Goal: Task Accomplishment & Management: Complete application form

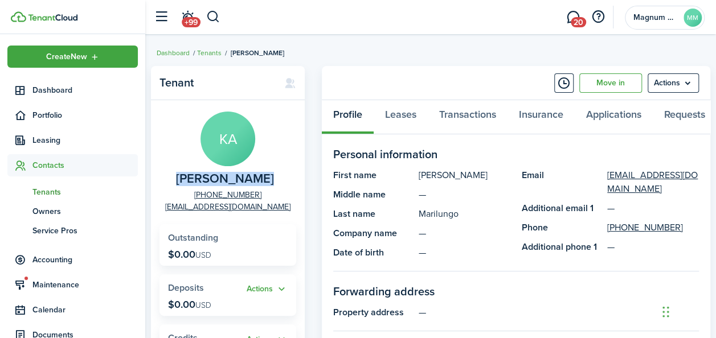
scroll to position [50, 0]
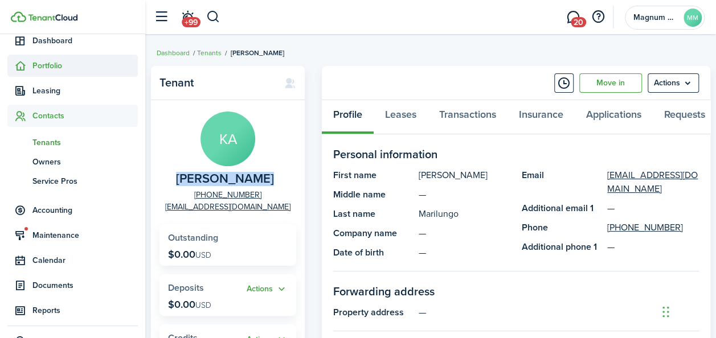
click at [36, 64] on span "Portfolio" at bounding box center [84, 66] width 105 height 12
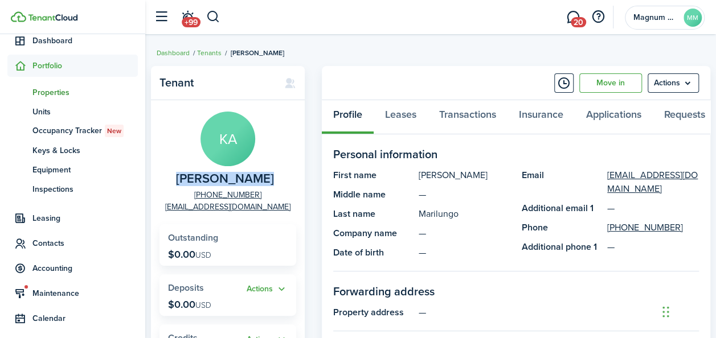
click at [40, 89] on span "Properties" at bounding box center [84, 93] width 105 height 12
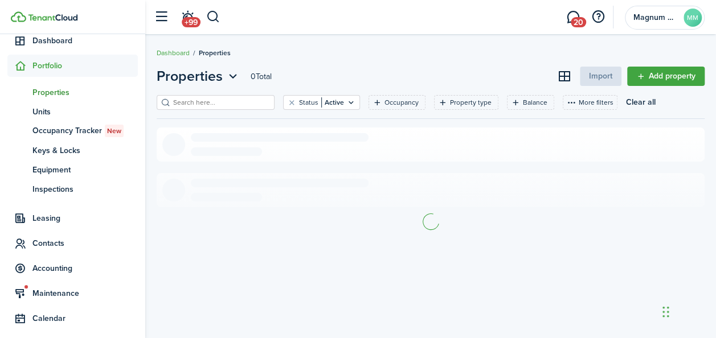
click at [217, 105] on input "search" at bounding box center [220, 102] width 100 height 11
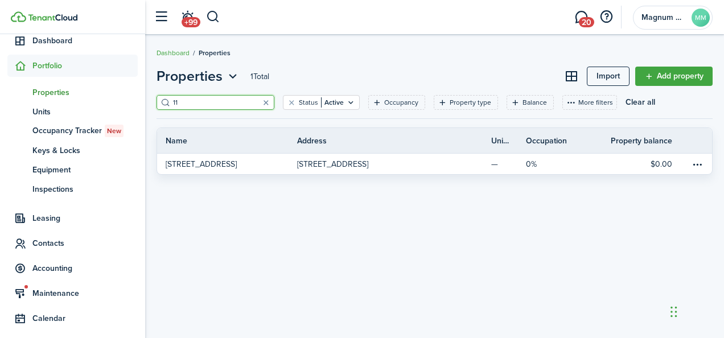
type input "1"
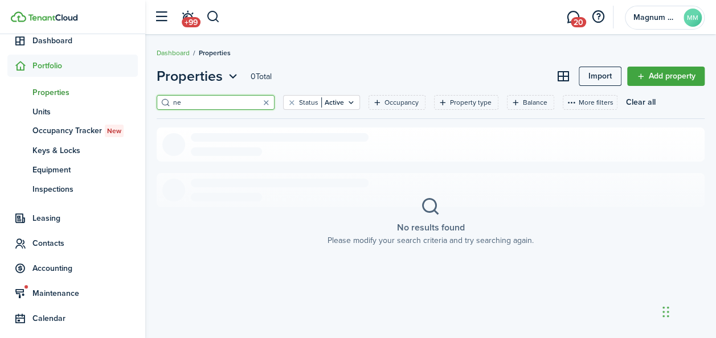
type input "n"
type input "beech"
click at [640, 76] on link "Add property" at bounding box center [665, 76] width 77 height 19
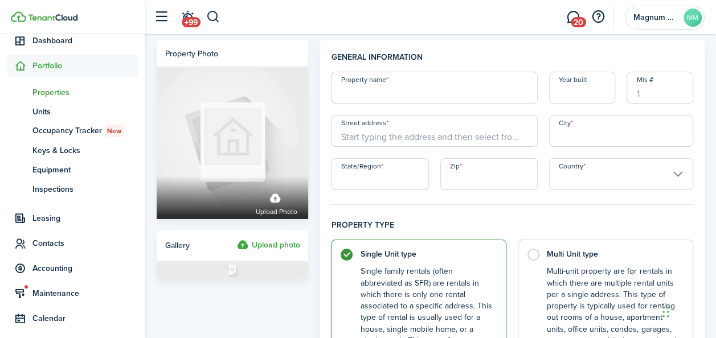
click at [277, 243] on label "Upload photo" at bounding box center [267, 246] width 63 height 14
click at [236, 239] on input "Upload photo" at bounding box center [236, 239] width 0 height 0
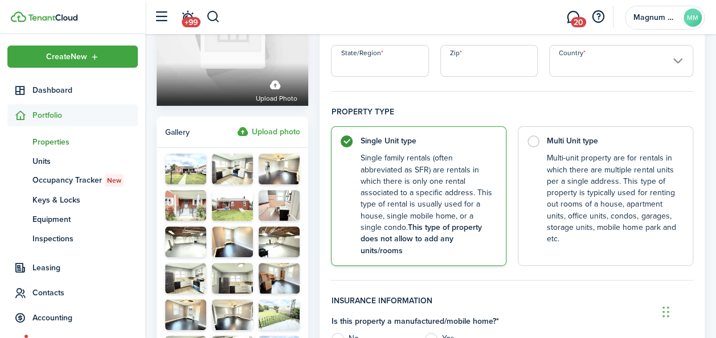
scroll to position [50, 0]
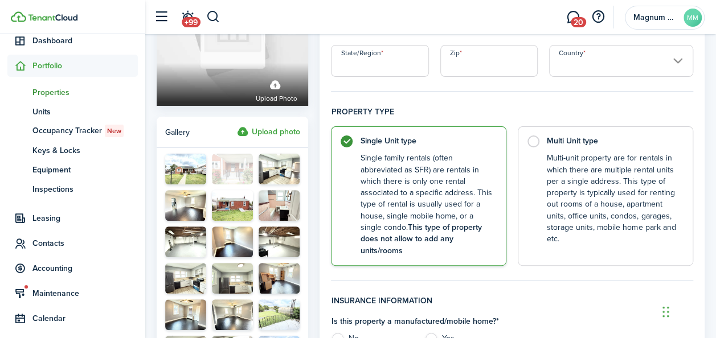
drag, startPoint x: 188, startPoint y: 202, endPoint x: 240, endPoint y: 165, distance: 64.1
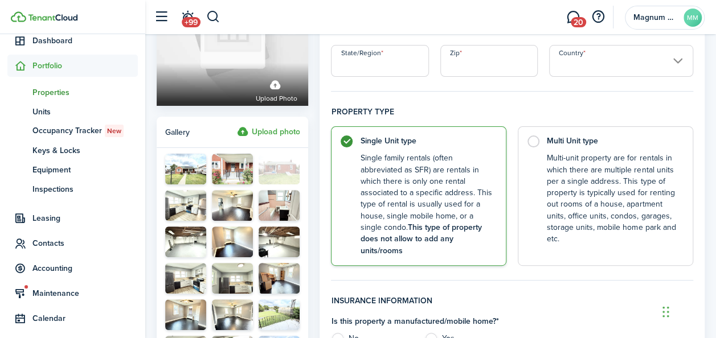
drag, startPoint x: 239, startPoint y: 206, endPoint x: 288, endPoint y: 163, distance: 65.3
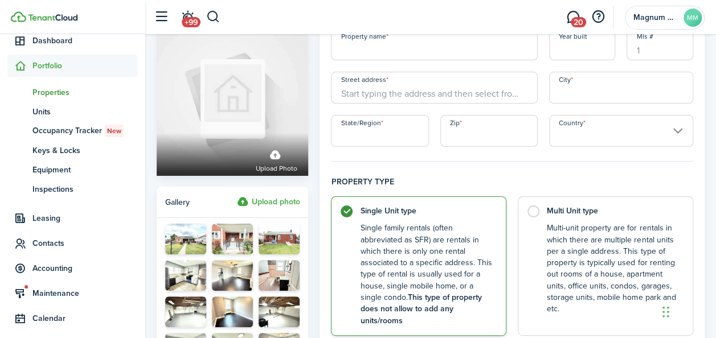
scroll to position [0, 0]
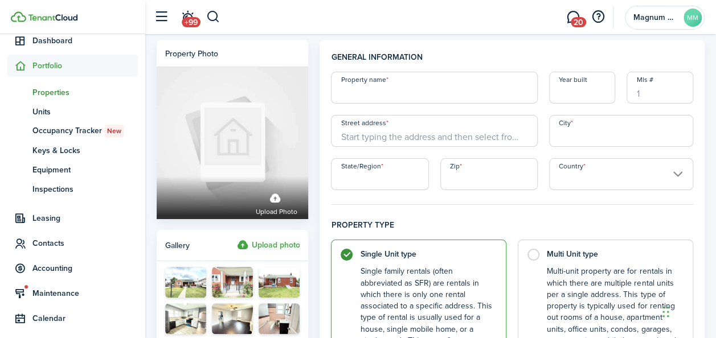
click at [462, 91] on input "Property name" at bounding box center [434, 88] width 206 height 32
type input "1109 Beech St"
click at [449, 135] on input "Street address" at bounding box center [434, 131] width 206 height 32
click at [394, 90] on input "1109 Beech St" at bounding box center [434, 88] width 206 height 32
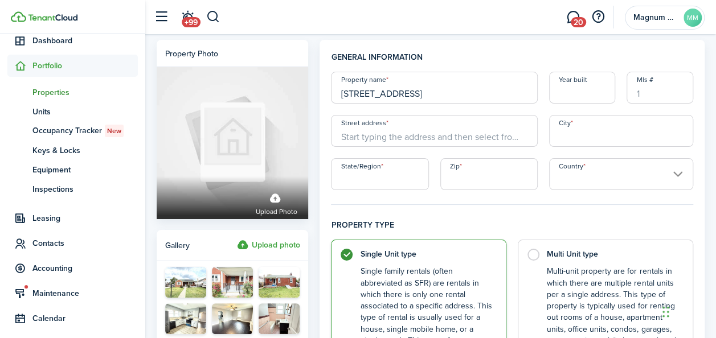
click at [394, 90] on input "1109 Beech St" at bounding box center [434, 88] width 206 height 32
click at [376, 141] on input "Street address" at bounding box center [434, 131] width 206 height 32
paste input "1109 Beech St"
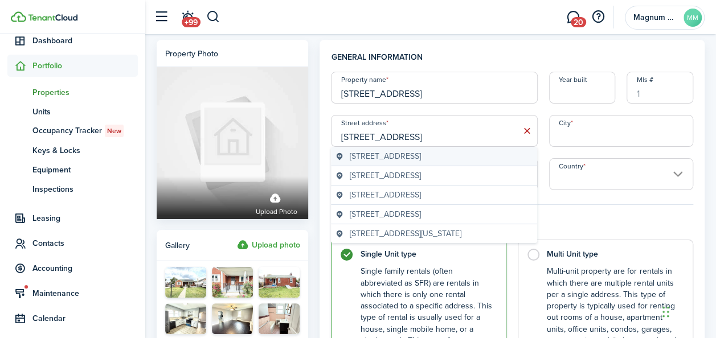
click at [421, 156] on span "1109 West Beech Street, Norristown, PA, USA" at bounding box center [385, 156] width 71 height 12
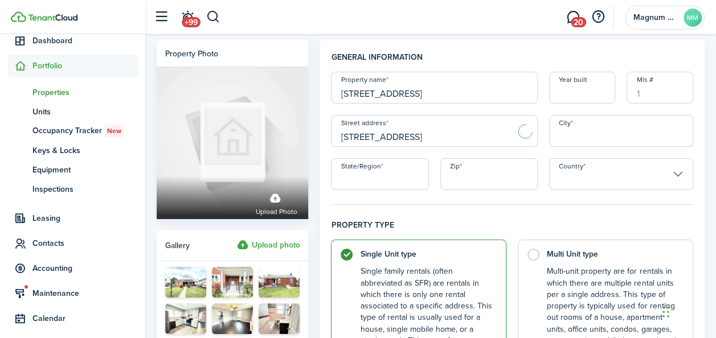
type input "1109 W Beech St"
type input "Norristown"
type input "PA"
type input "19401"
type input "United States"
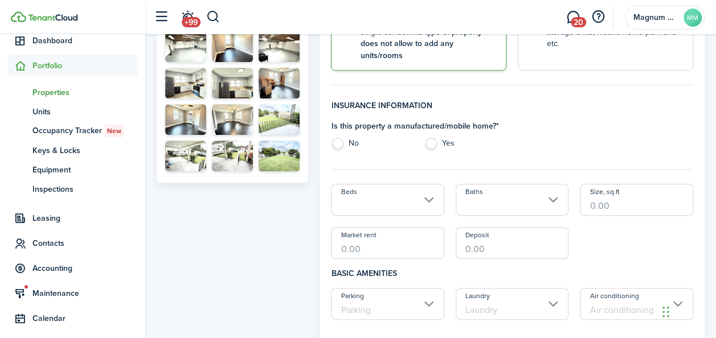
scroll to position [312, 0]
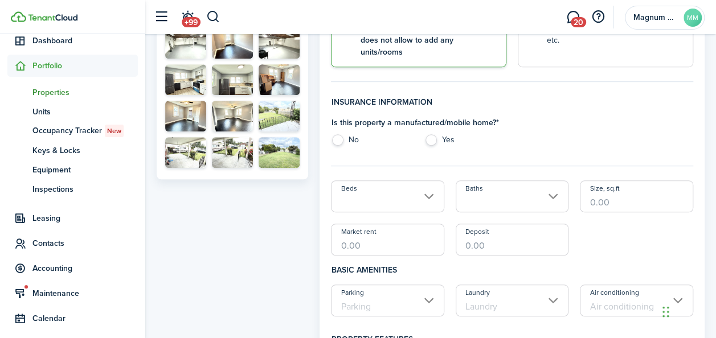
click at [337, 134] on label "No" at bounding box center [372, 142] width 82 height 17
radio input "true"
click at [425, 187] on input "Beds" at bounding box center [387, 196] width 113 height 32
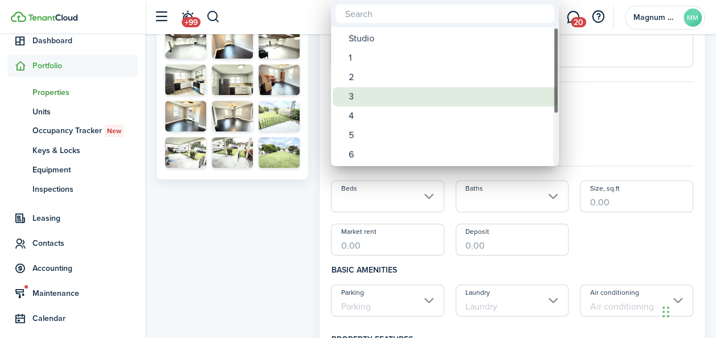
click at [367, 100] on div "3" at bounding box center [449, 96] width 202 height 19
type input "3"
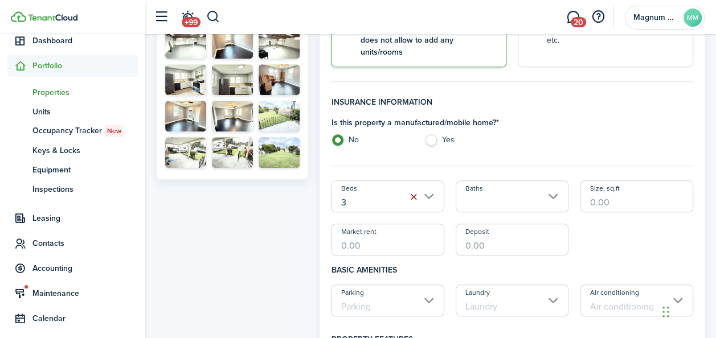
click at [551, 184] on input "Baths" at bounding box center [511, 196] width 113 height 32
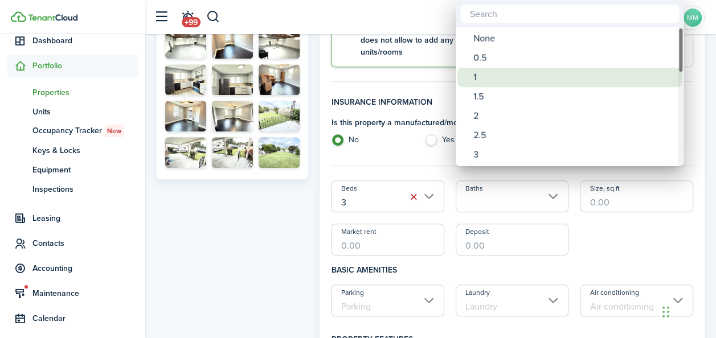
click at [482, 68] on div "1" at bounding box center [574, 77] width 202 height 19
type input "1"
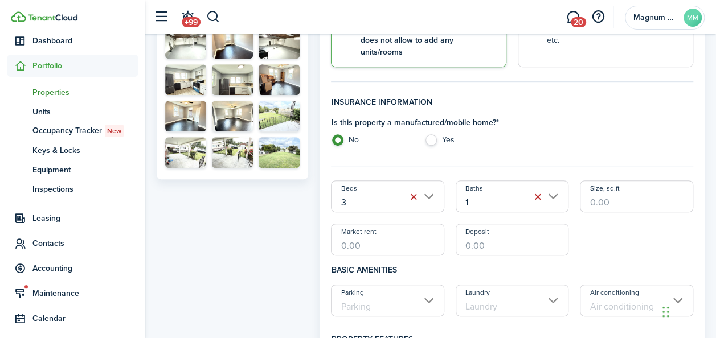
click at [636, 191] on input "Size, sq.ft" at bounding box center [635, 196] width 113 height 32
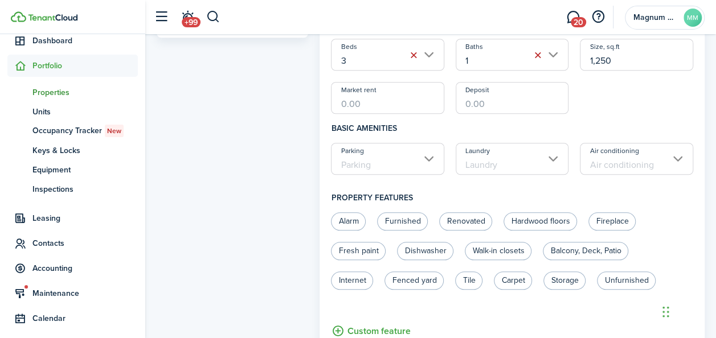
type input "1,250"
click at [395, 94] on input "Market rent" at bounding box center [387, 98] width 113 height 32
type input "$2,500.00"
click at [486, 96] on input "Deposit" at bounding box center [511, 98] width 113 height 32
type input "$2,500.00"
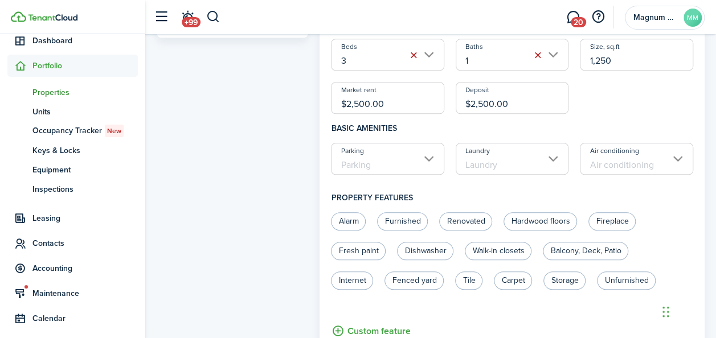
click at [621, 78] on div "Beds 3 Baths 1 Size, sq.ft 1,250 Market rent $2,500.00 Deposit $2,500.00" at bounding box center [511, 76] width 373 height 75
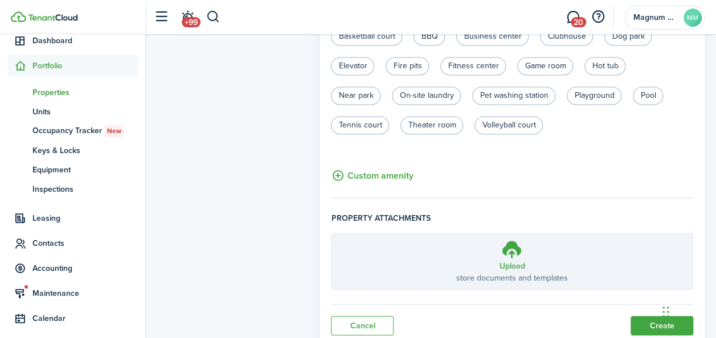
scroll to position [840, 0]
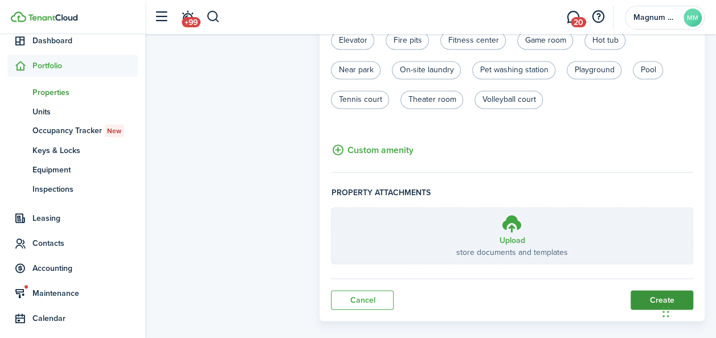
click at [653, 290] on button "Create" at bounding box center [661, 299] width 63 height 19
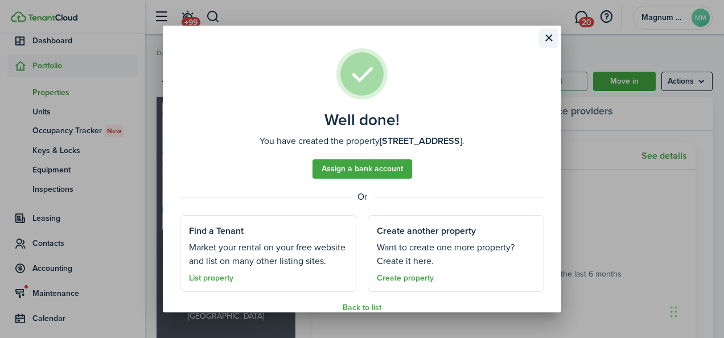
click at [549, 39] on button "Close modal" at bounding box center [548, 37] width 19 height 19
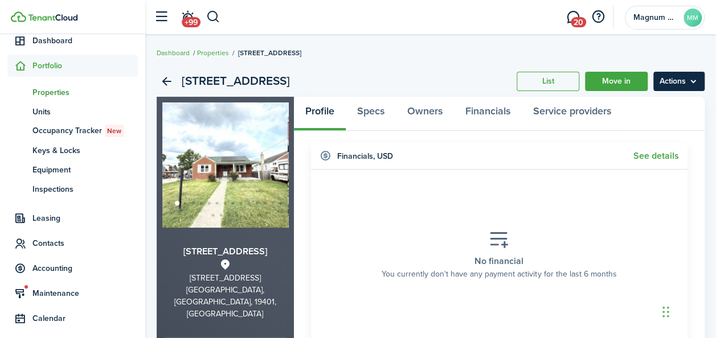
click at [699, 80] on menu-btn "Actions" at bounding box center [678, 81] width 51 height 19
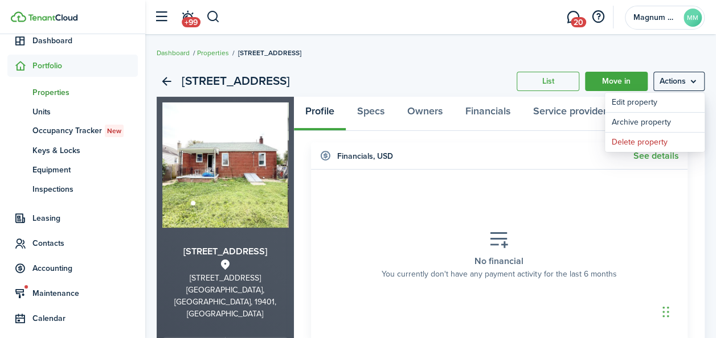
scroll to position [3, 0]
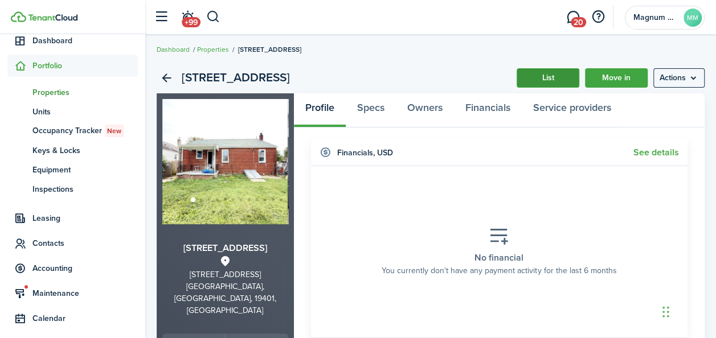
click at [559, 72] on link "List" at bounding box center [547, 77] width 63 height 19
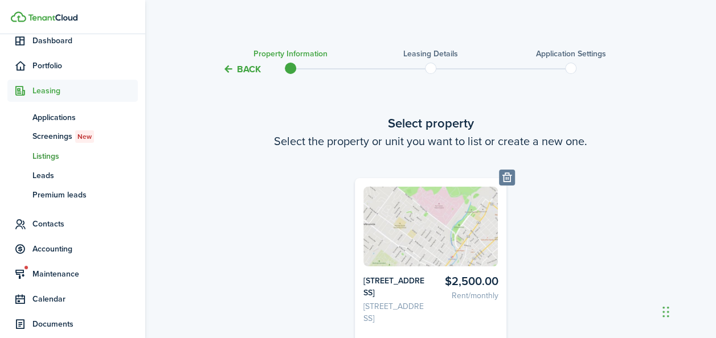
click at [447, 239] on img at bounding box center [430, 227] width 135 height 80
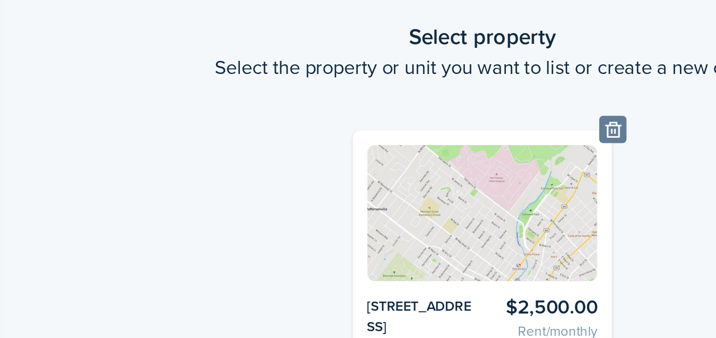
scroll to position [9, 0]
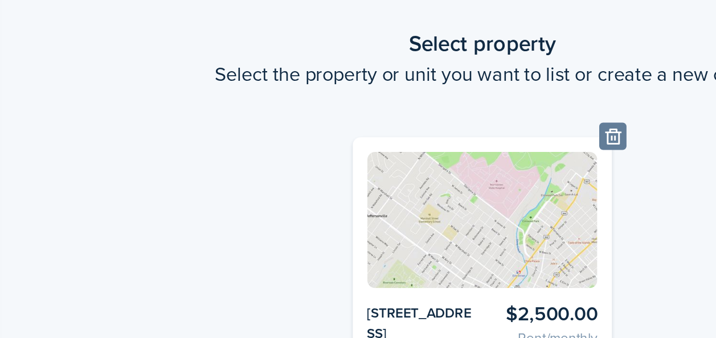
drag, startPoint x: 564, startPoint y: 220, endPoint x: 563, endPoint y: 228, distance: 8.6
click at [563, 228] on div "Property 1109 Beech St $2,500.00 Rent/monthly 1109 Beech St 1109 W Beech St, No…" at bounding box center [431, 263] width 490 height 189
click at [562, 261] on div "Property 1109 Beech St $2,500.00 Rent/monthly 1109 Beech St 1109 W Beech St, No…" at bounding box center [431, 263] width 490 height 189
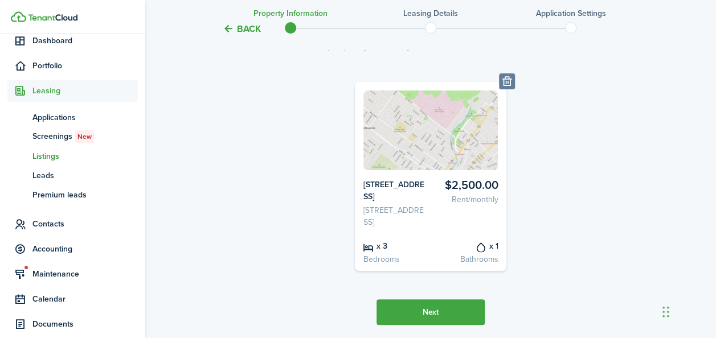
scroll to position [137, 0]
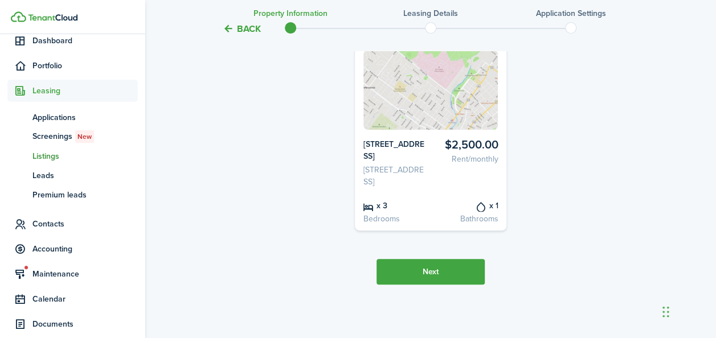
click at [444, 278] on button "Next" at bounding box center [430, 272] width 108 height 26
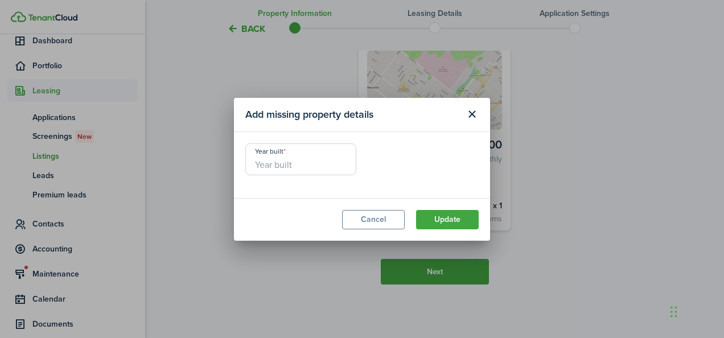
click at [315, 170] on input "Year built" at bounding box center [300, 159] width 111 height 32
type input "1965"
click at [439, 219] on button "Update" at bounding box center [447, 219] width 63 height 19
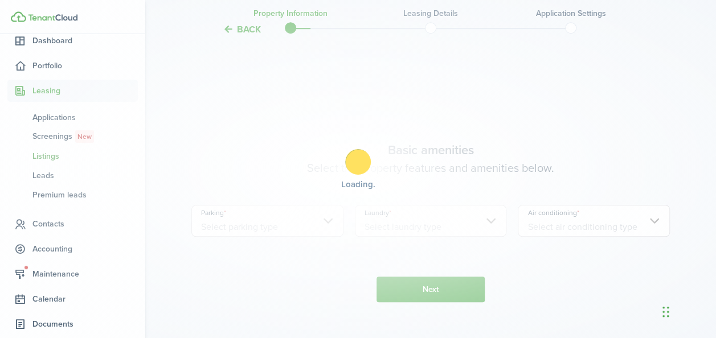
scroll to position [398, 0]
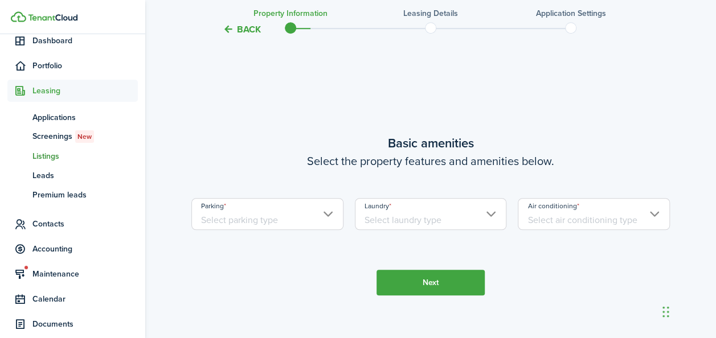
click at [335, 213] on input "Parking" at bounding box center [267, 214] width 152 height 32
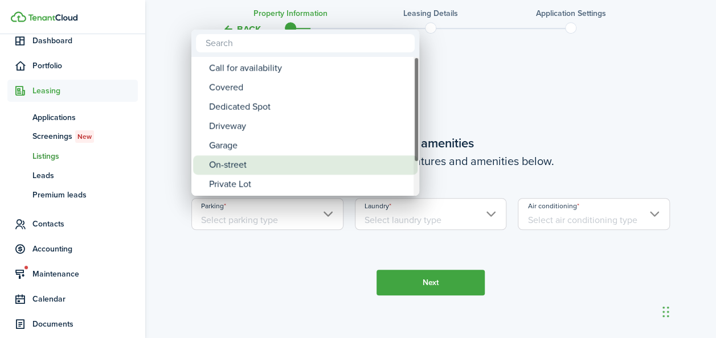
click at [265, 159] on div "On-street" at bounding box center [310, 164] width 202 height 19
type input "On-street"
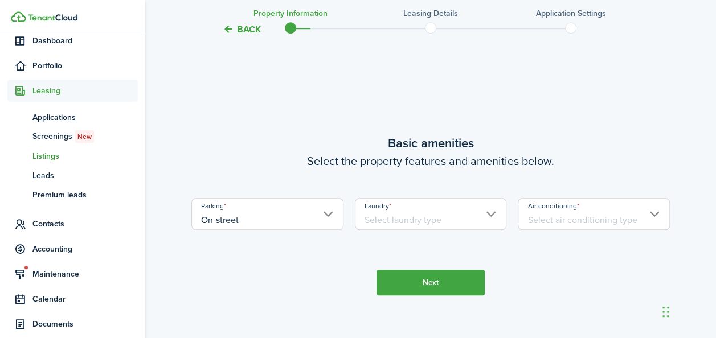
click at [492, 220] on input "Laundry" at bounding box center [431, 214] width 152 height 32
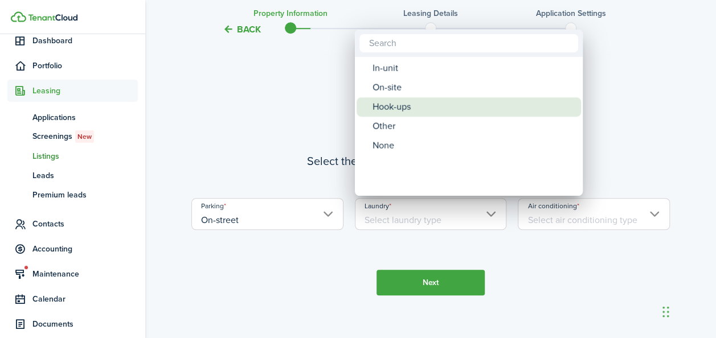
click at [425, 104] on div "Hook-ups" at bounding box center [473, 106] width 202 height 19
type input "Hook-ups"
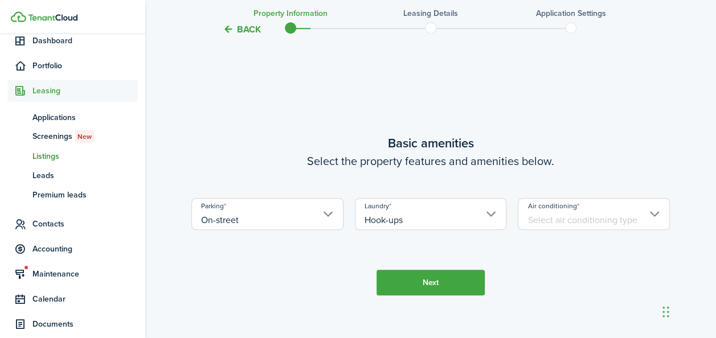
click at [643, 223] on input "Air conditioning" at bounding box center [593, 214] width 152 height 32
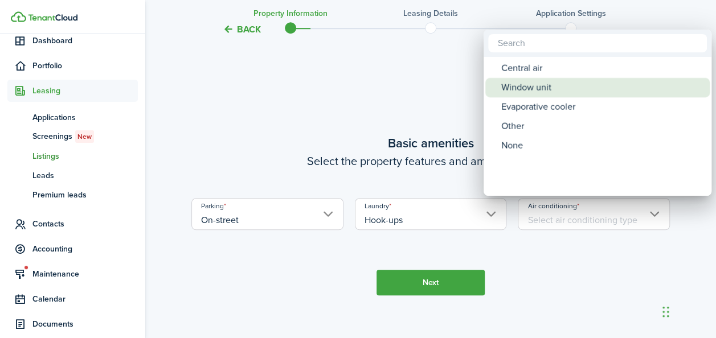
click at [587, 86] on div "Window unit" at bounding box center [602, 87] width 202 height 19
type input "Window unit"
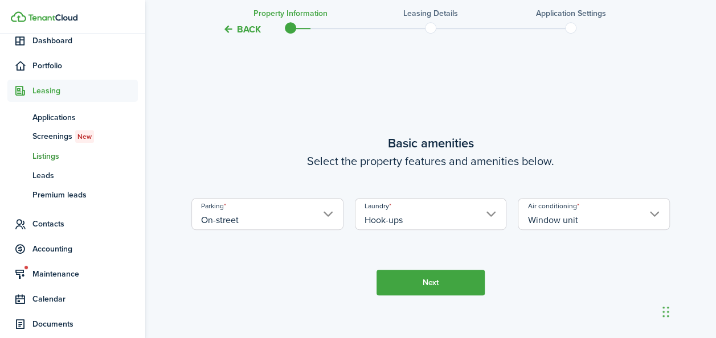
click at [445, 281] on button "Next" at bounding box center [430, 283] width 108 height 26
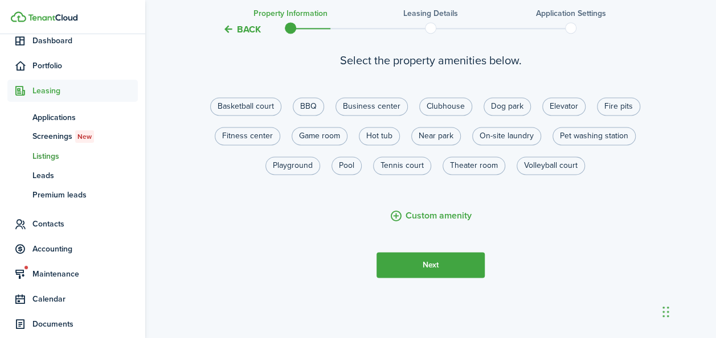
scroll to position [813, 0]
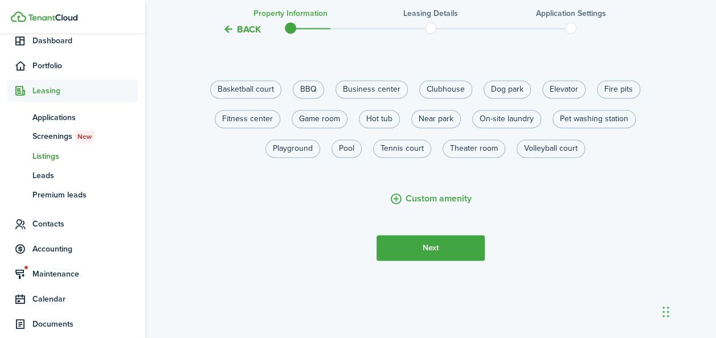
click at [468, 252] on button "Next" at bounding box center [430, 248] width 108 height 26
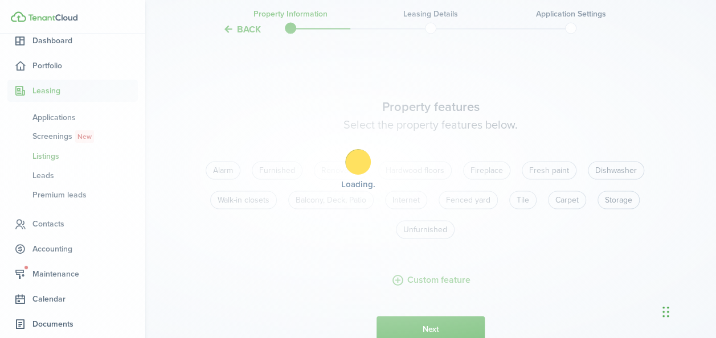
scroll to position [1075, 0]
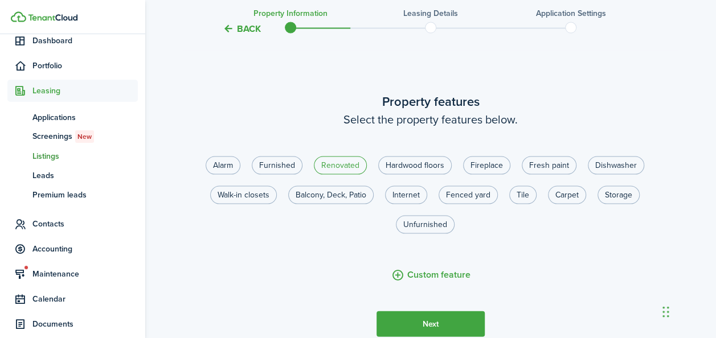
click at [356, 163] on label "Renovated" at bounding box center [340, 166] width 53 height 18
radio input "true"
click at [407, 170] on label "Hardwood floors" at bounding box center [414, 166] width 73 height 18
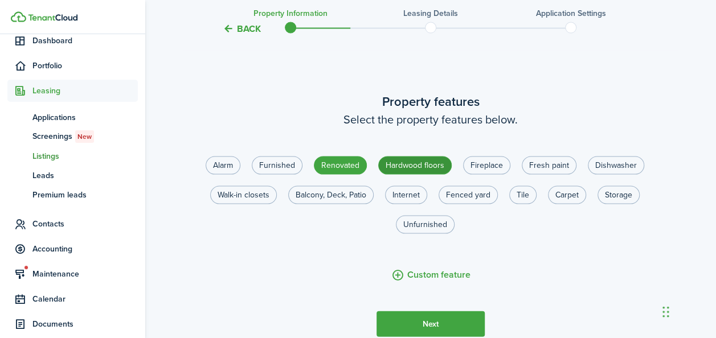
radio input "true"
click at [545, 170] on label "Fresh paint" at bounding box center [548, 166] width 55 height 18
radio input "true"
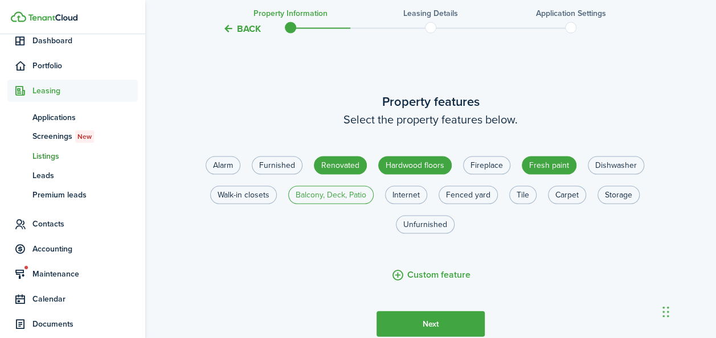
click at [327, 195] on label "Balcony, Deck, Patio" at bounding box center [330, 195] width 85 height 18
radio input "true"
click at [479, 198] on label "Fenced yard" at bounding box center [467, 195] width 59 height 18
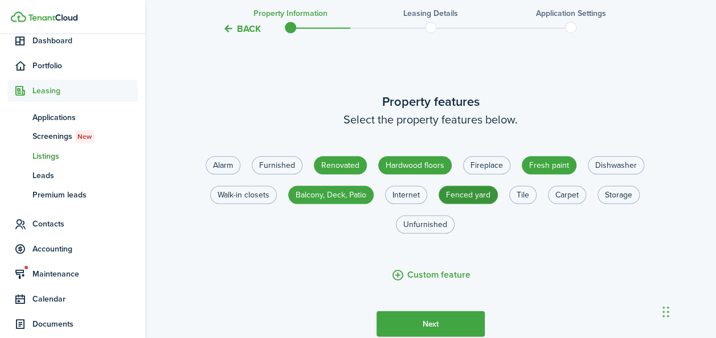
radio input "true"
click at [427, 227] on label "Unfurnished" at bounding box center [425, 225] width 59 height 18
radio input "true"
click at [527, 197] on label "Tile" at bounding box center [522, 195] width 27 height 18
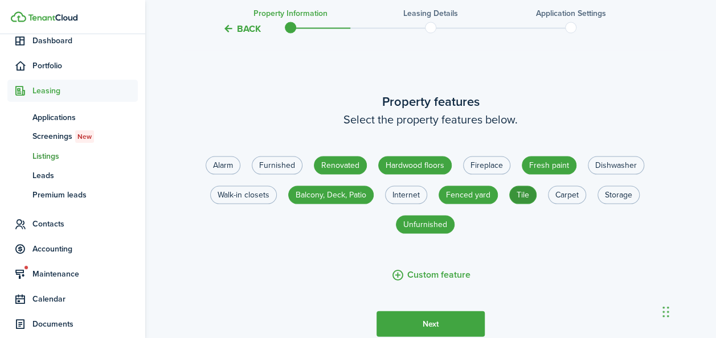
radio input "true"
click at [434, 319] on button "Next" at bounding box center [430, 324] width 108 height 26
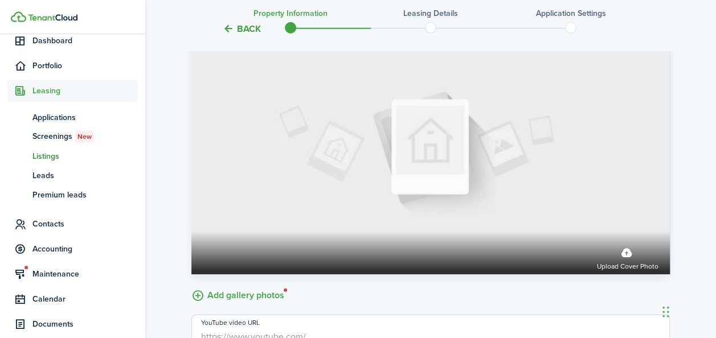
scroll to position [1547, 0]
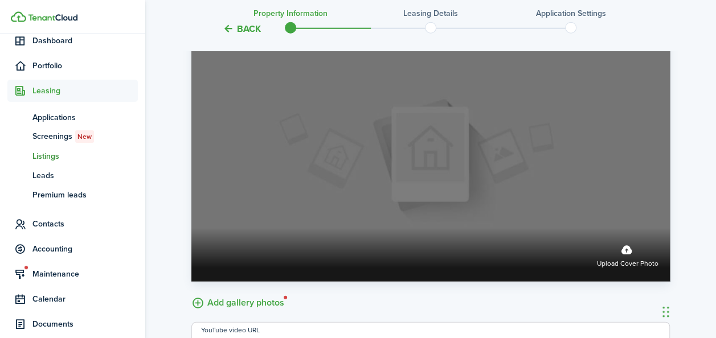
click at [623, 249] on label "Upload cover photo" at bounding box center [627, 255] width 61 height 30
click at [191, 228] on input "Upload cover photo" at bounding box center [191, 228] width 0 height 0
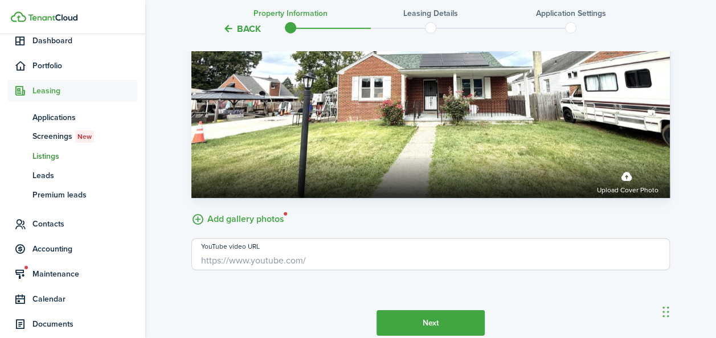
scroll to position [1682, 0]
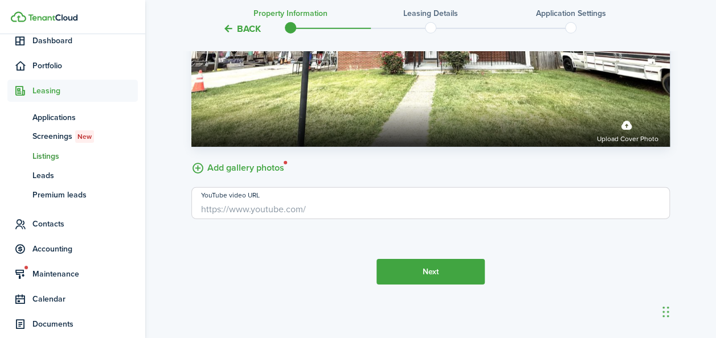
click at [439, 272] on button "Next" at bounding box center [430, 272] width 108 height 26
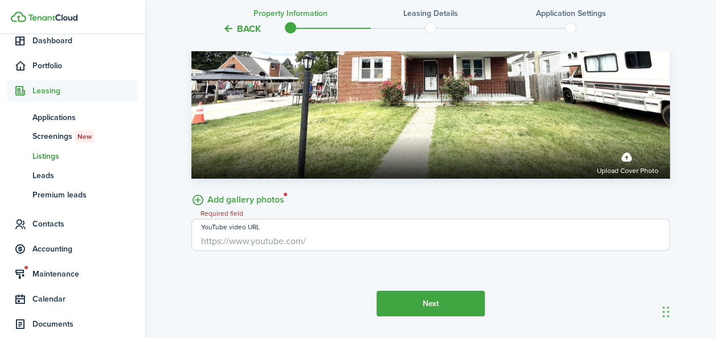
click at [340, 241] on input "YouTube video URL" at bounding box center [430, 235] width 478 height 32
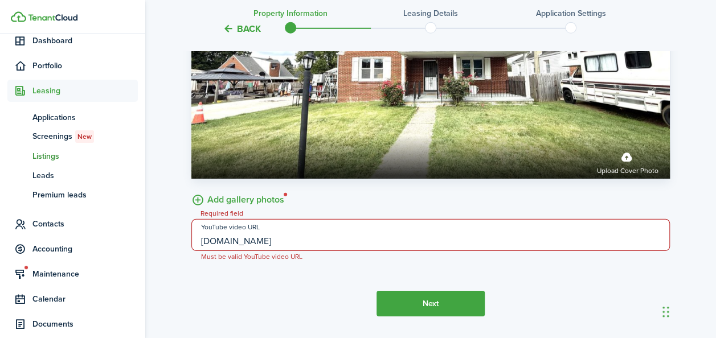
type input "www.youtube.com"
click at [426, 299] on button "Next" at bounding box center [430, 304] width 108 height 26
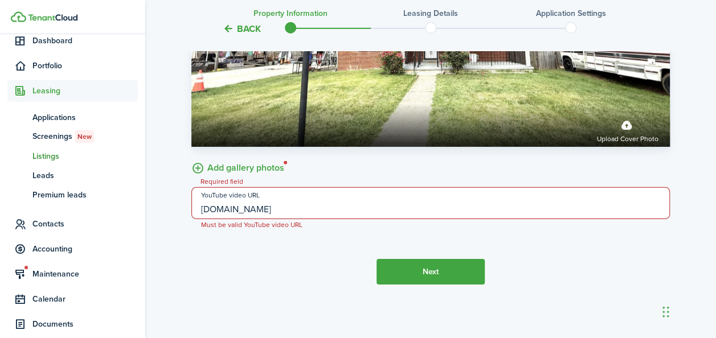
click at [317, 203] on input "www.youtube.com" at bounding box center [430, 203] width 478 height 32
click at [196, 168] on label "Add gallery photos" at bounding box center [237, 167] width 93 height 18
click at [191, 158] on input "Add gallery photos" at bounding box center [191, 158] width 0 height 0
